Goal: Complete application form

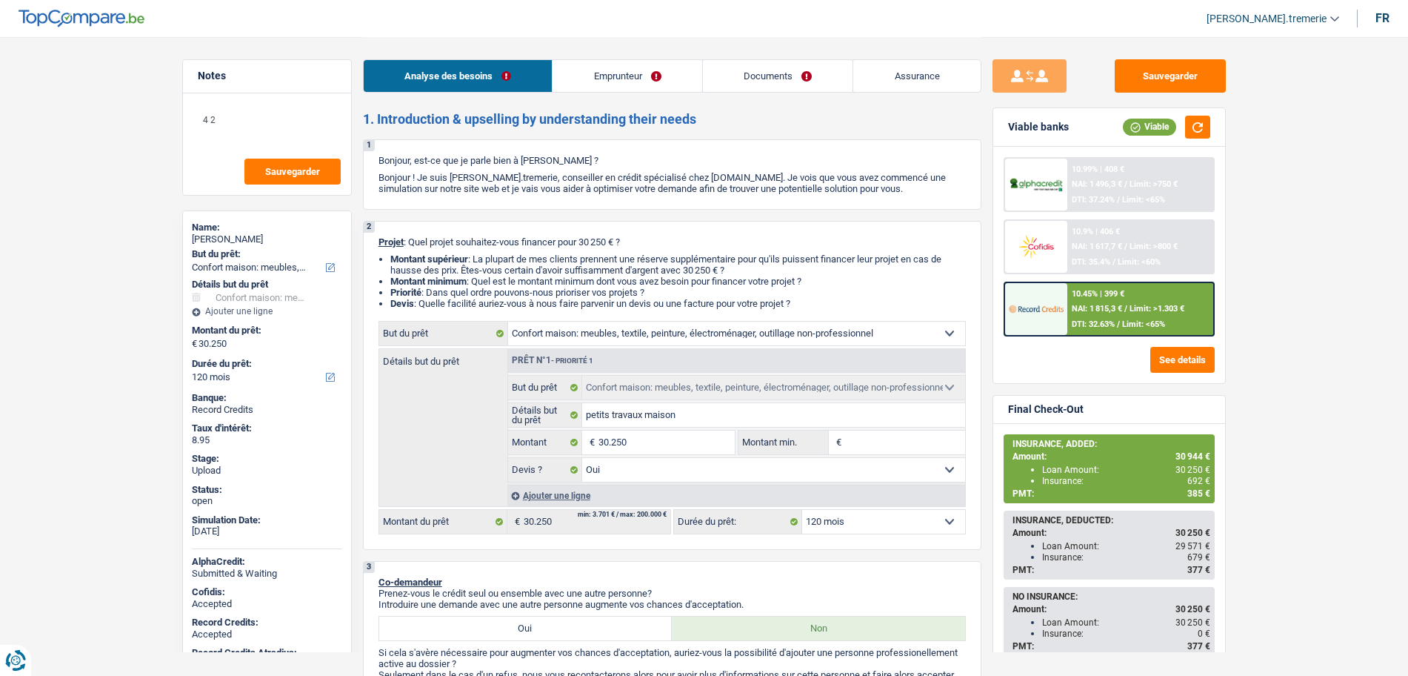
select select "household"
select select "120"
select select "household"
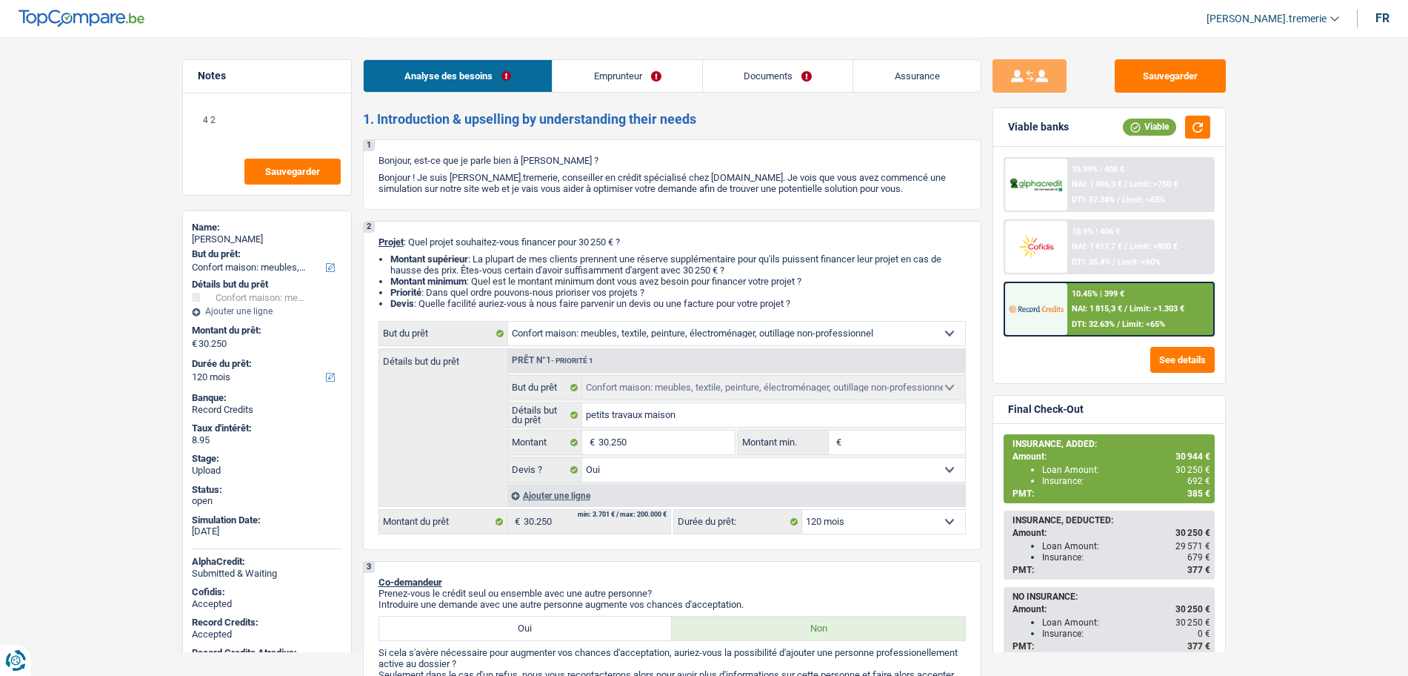
select select "yes"
select select "120"
select select "worker"
select select "netSalary"
select select "mealVouchers"
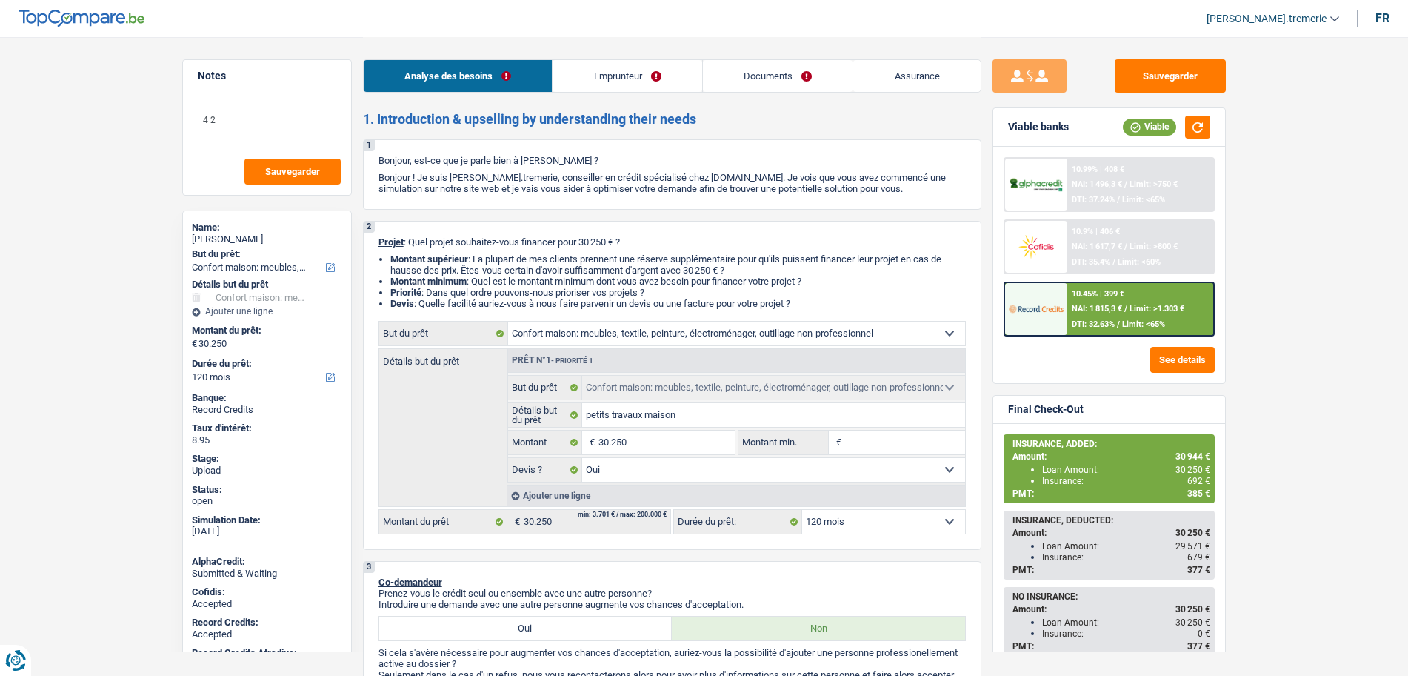
select select "familyAllowances"
select select "ownerWithMortgage"
select select "mortgage"
select select "360"
select select "household"
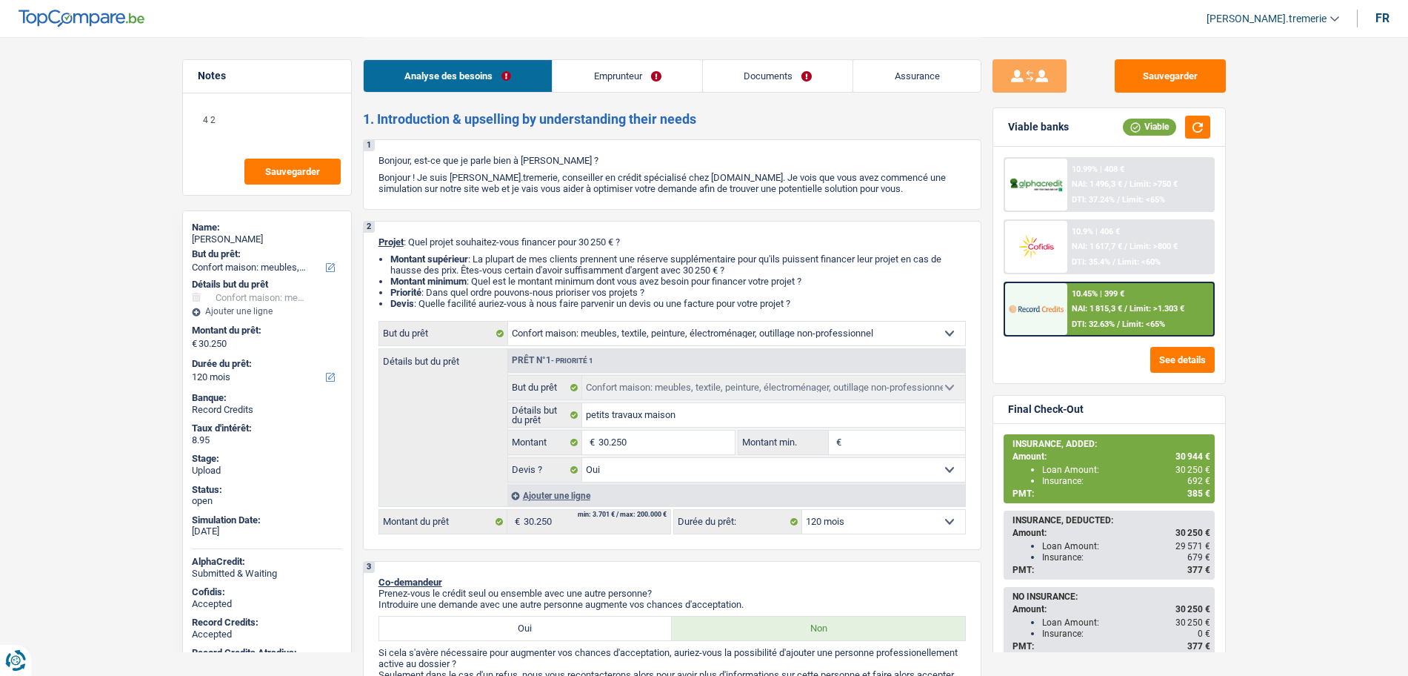
select select "household"
select select "yes"
select select "120"
click at [562, 497] on div "Ajouter une ligne" at bounding box center [736, 494] width 458 height 21
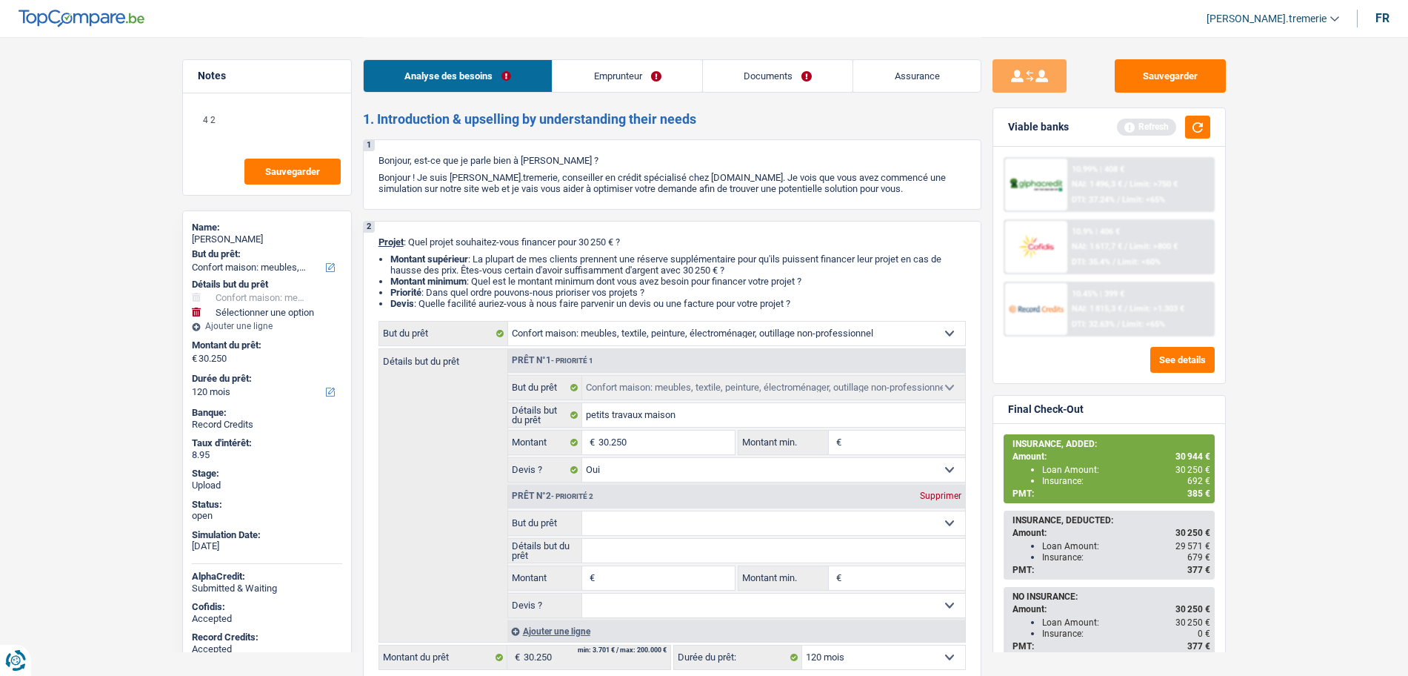
click at [639, 585] on input "Montant" at bounding box center [667, 578] width 136 height 24
type input "7"
type input "75"
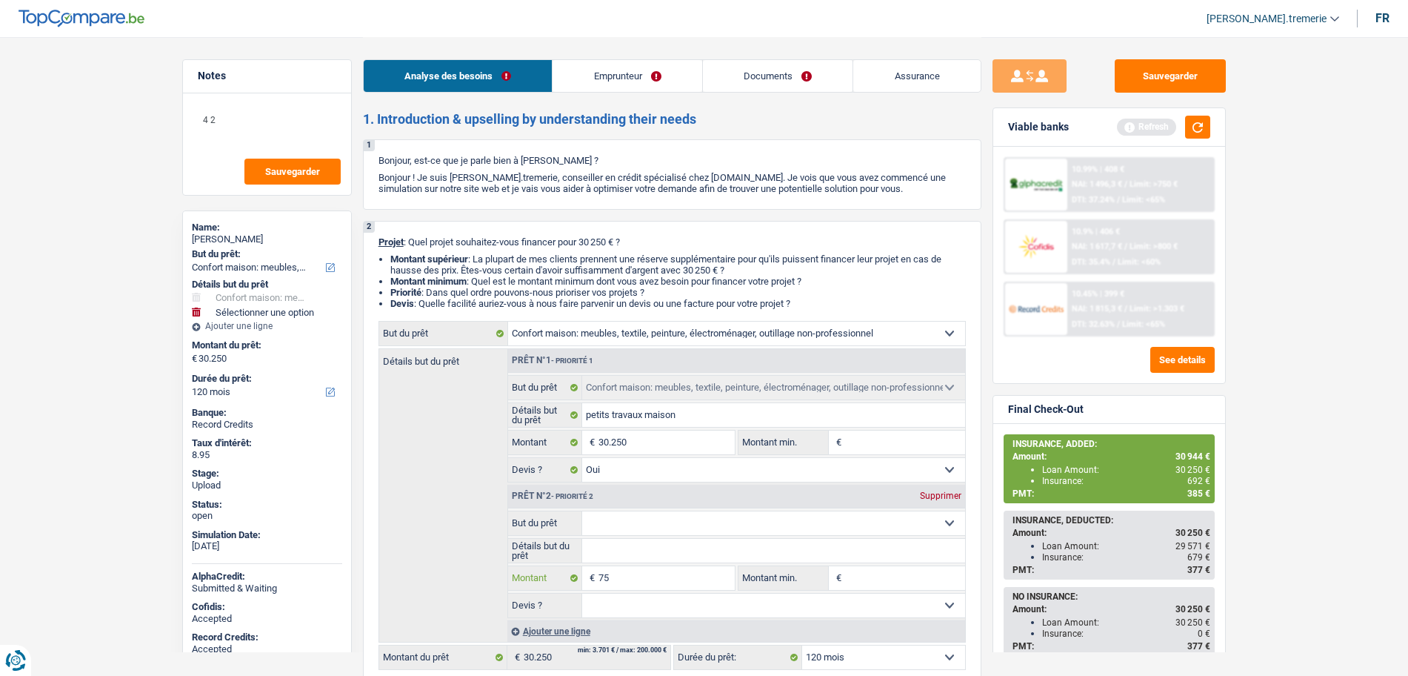
type input "750"
type input "31.000"
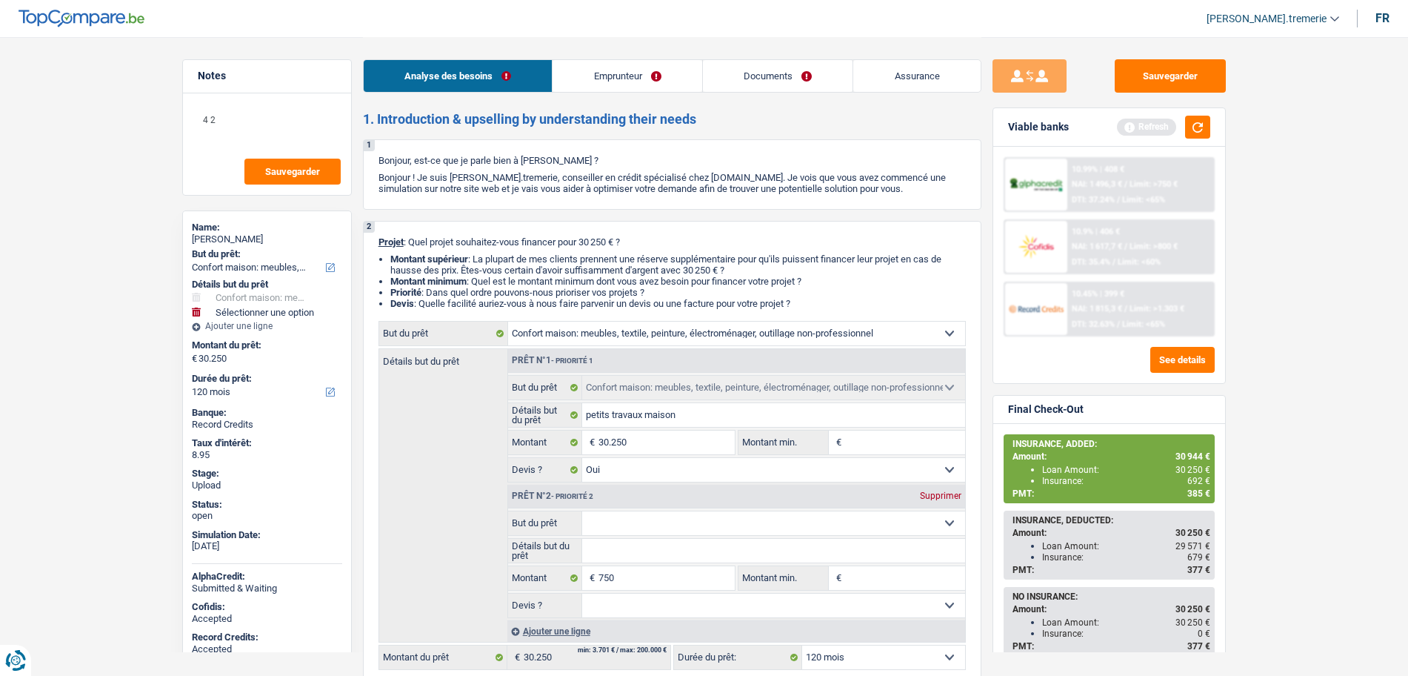
type input "31.000"
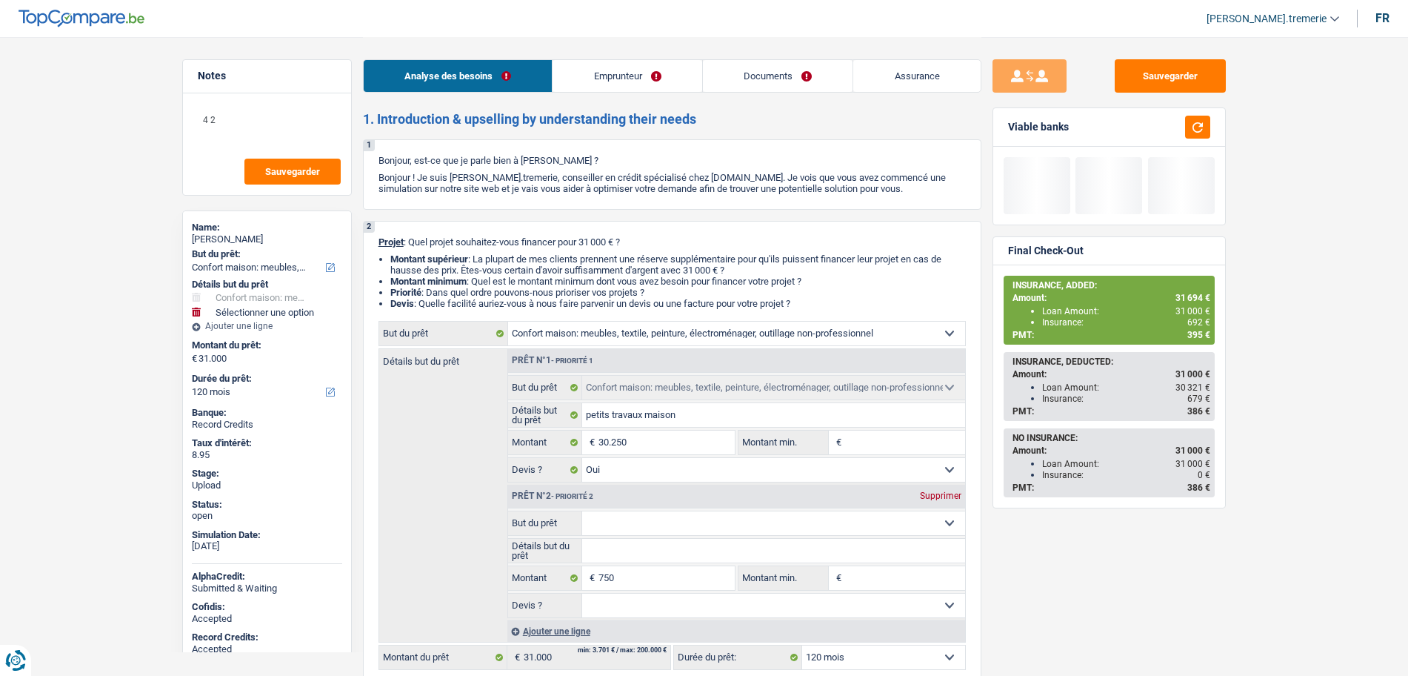
click at [644, 524] on select "Confort maison: meubles, textile, peinture, électroménager, outillage non-profe…" at bounding box center [773, 523] width 383 height 24
select select "insurance"
click at [582, 511] on select "Confort maison: meubles, textile, peinture, électroménager, outillage non-profe…" at bounding box center [773, 523] width 383 height 24
select select "insurance"
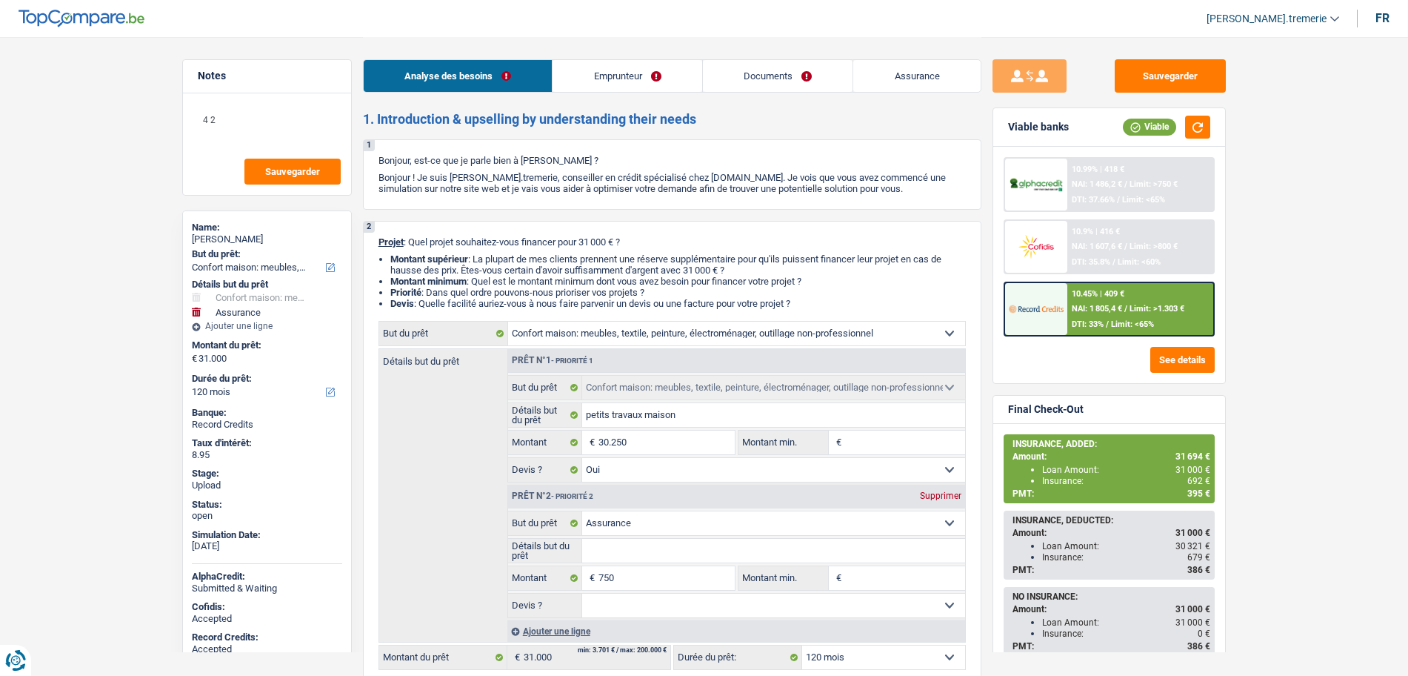
click at [1065, 317] on div at bounding box center [1036, 309] width 62 height 52
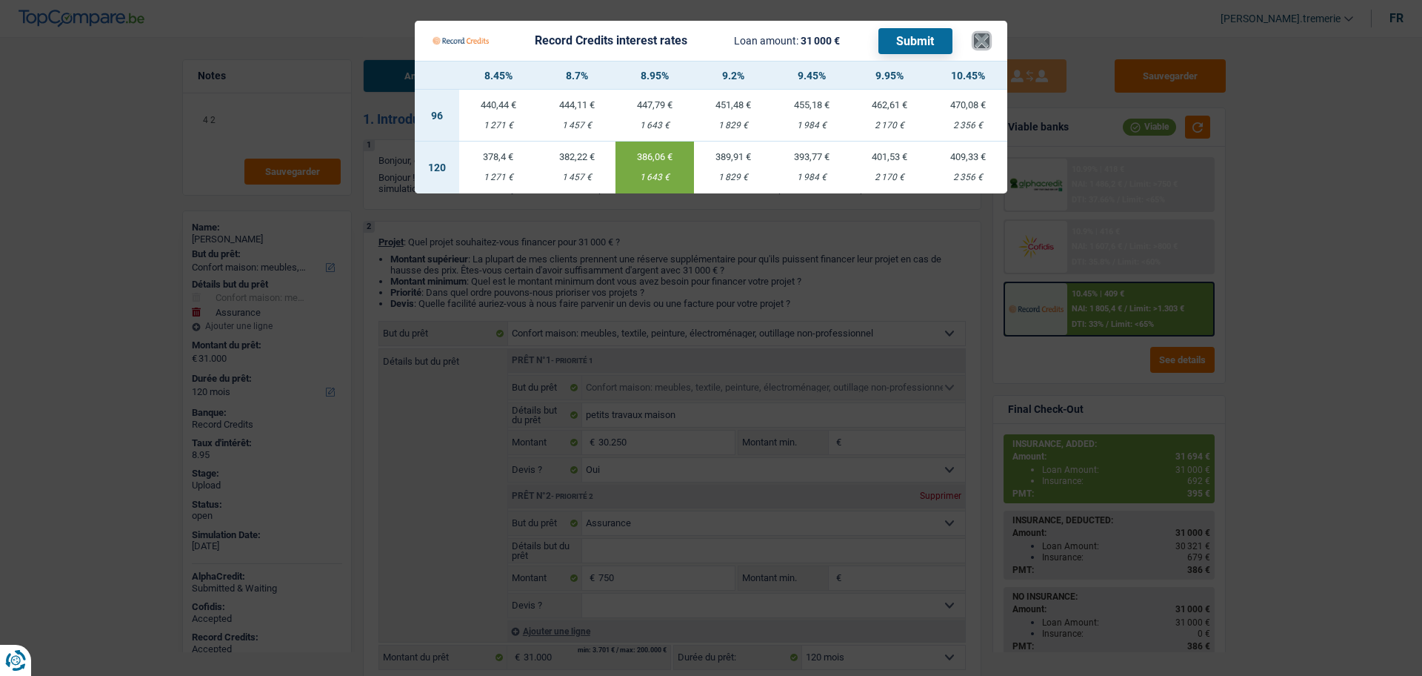
click at [976, 42] on button "×" at bounding box center [982, 40] width 16 height 15
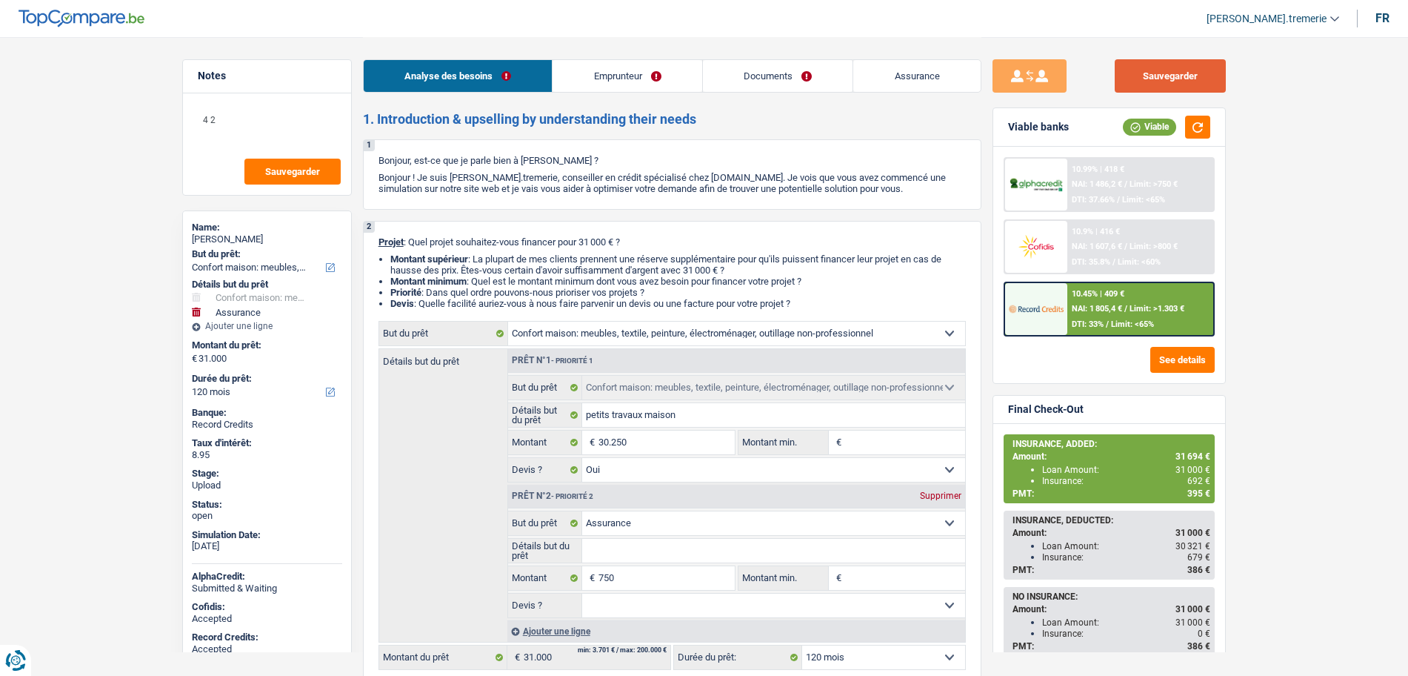
click at [1130, 83] on button "Sauvegarder" at bounding box center [1170, 75] width 111 height 33
